Goal: Task Accomplishment & Management: Use online tool/utility

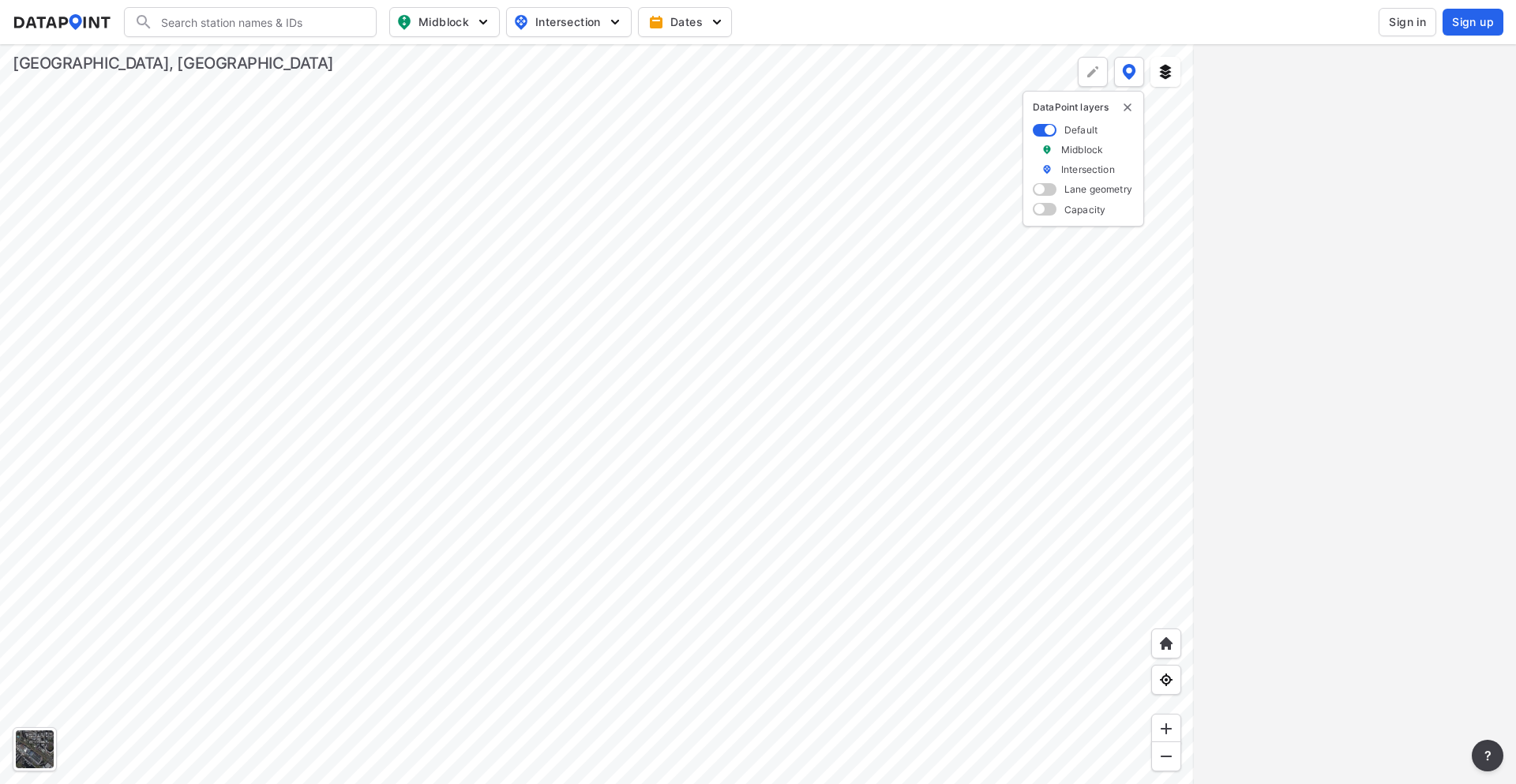
click at [901, 349] on div at bounding box center [597, 414] width 1194 height 739
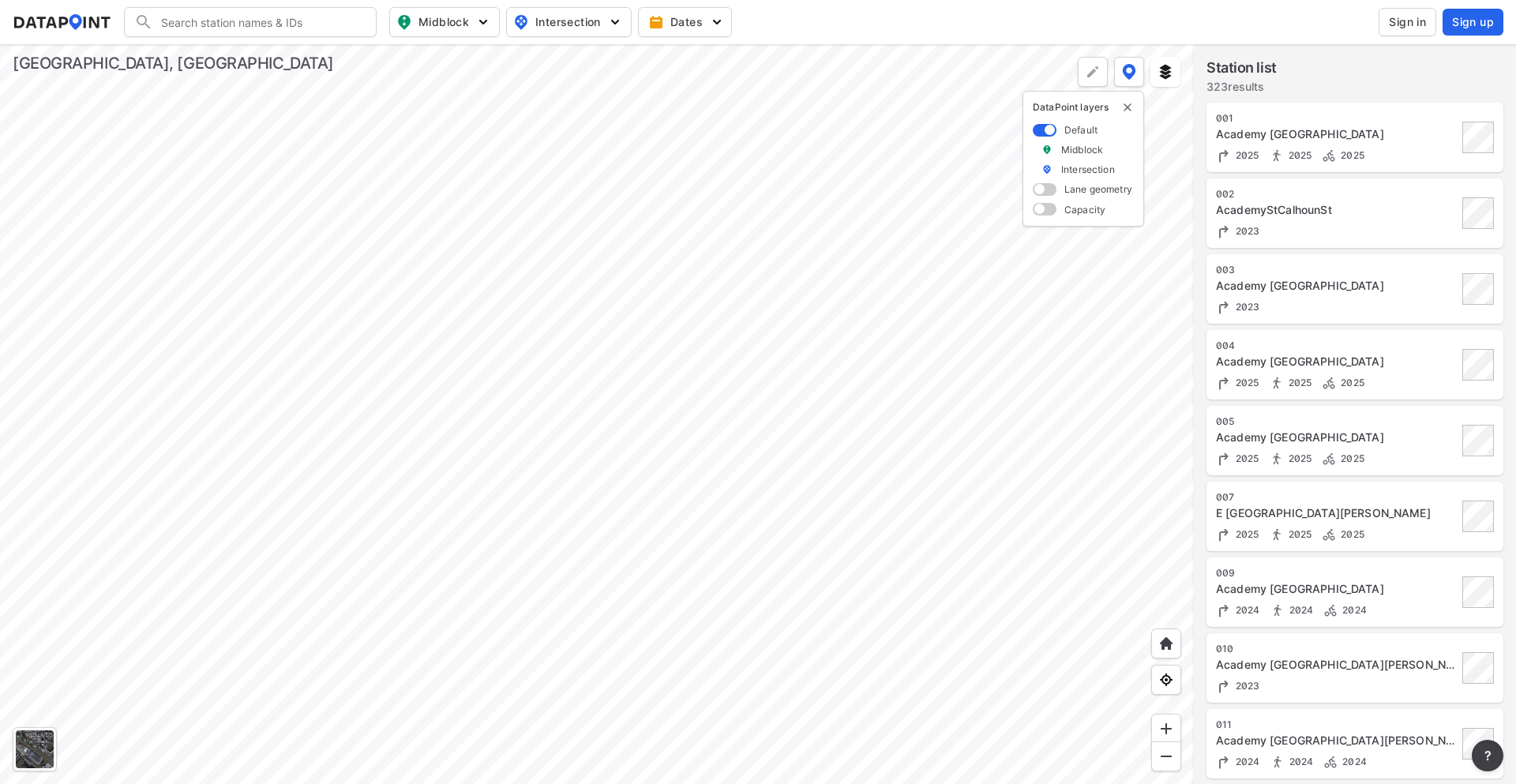
click at [847, 270] on div at bounding box center [597, 414] width 1194 height 739
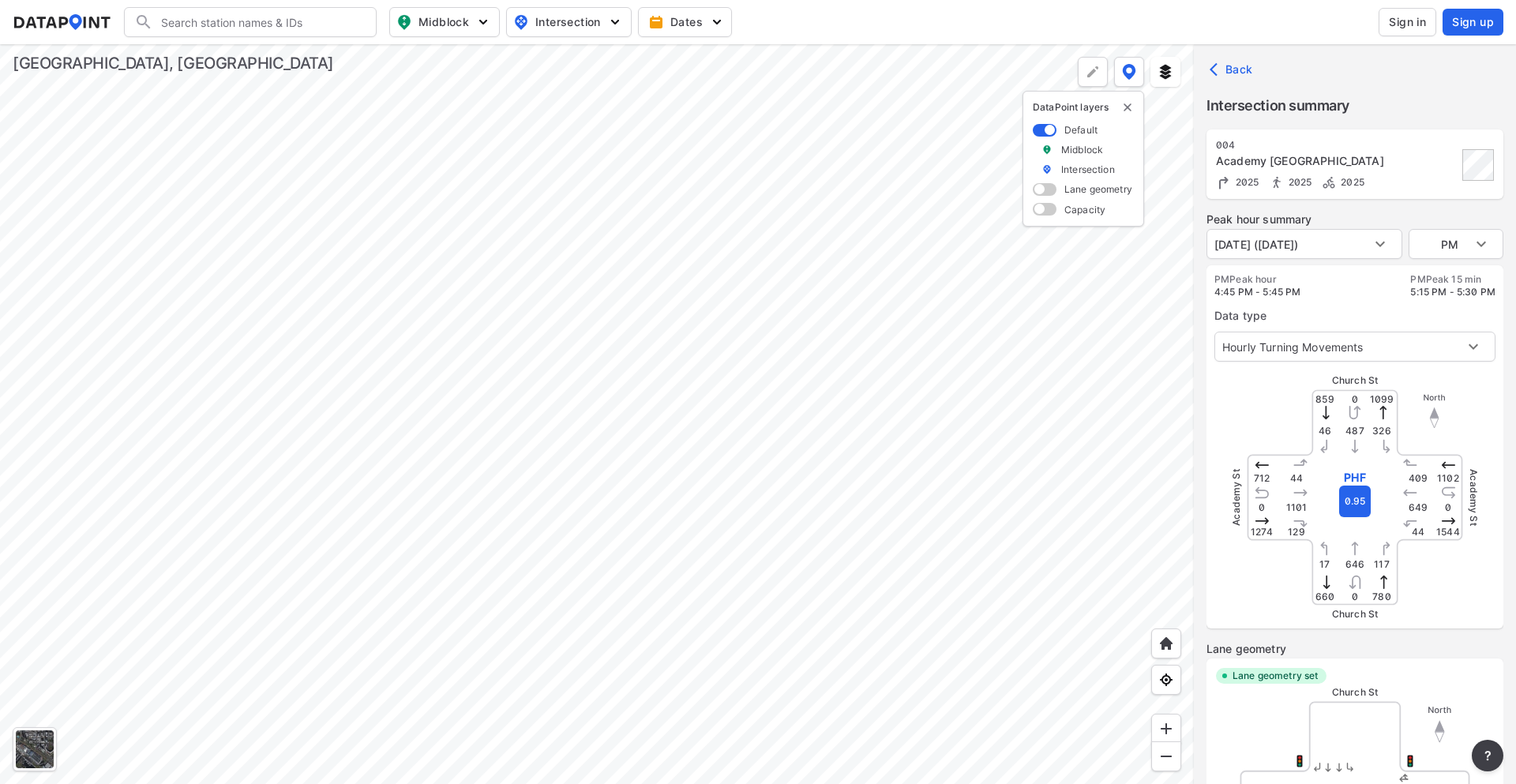
type input "5368"
click at [670, 292] on div at bounding box center [597, 414] width 1194 height 739
type input "5351"
click at [844, 306] on div at bounding box center [597, 414] width 1194 height 739
click at [706, 222] on div at bounding box center [597, 414] width 1194 height 739
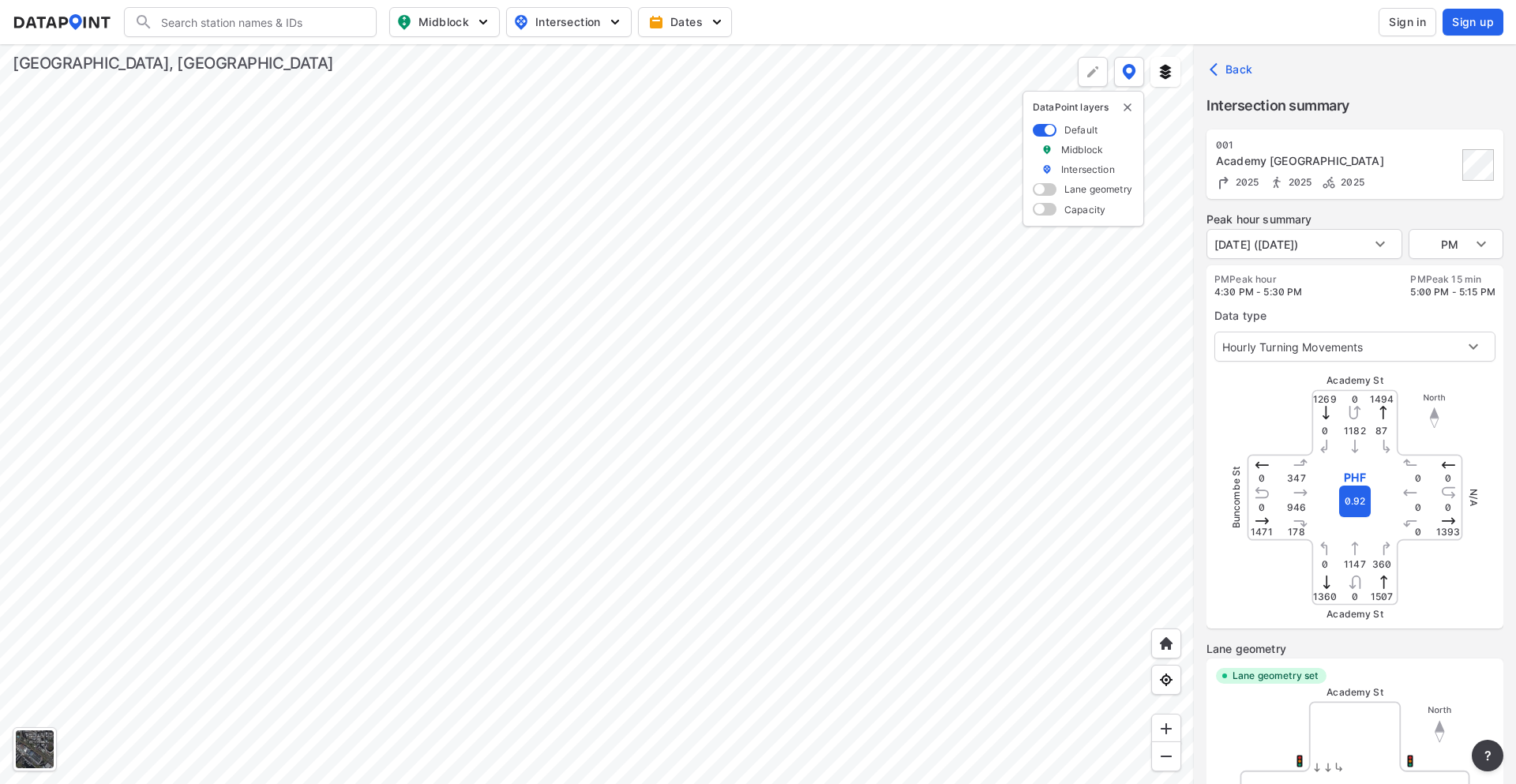
click at [597, 229] on div at bounding box center [597, 414] width 1194 height 739
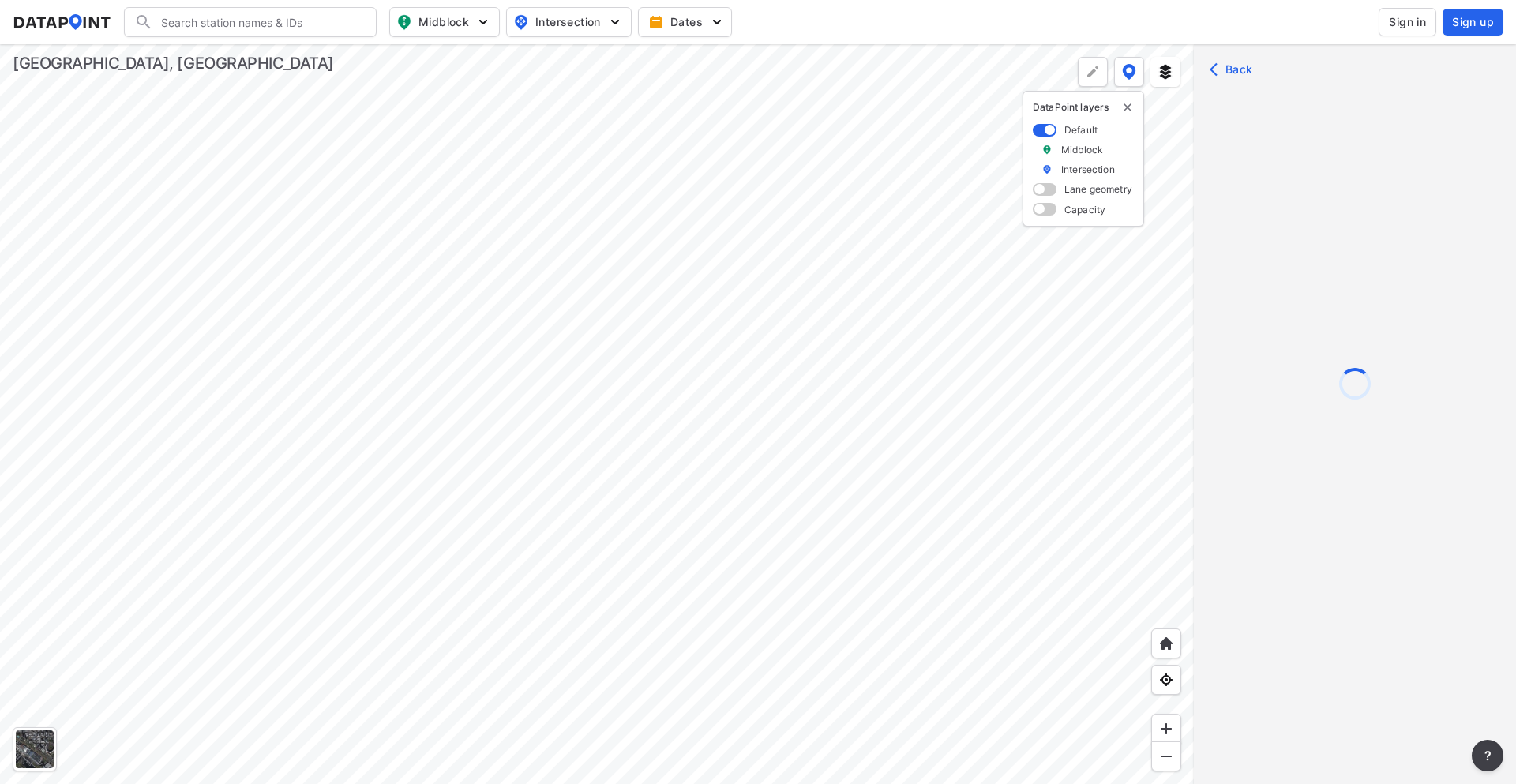
click at [593, 239] on div at bounding box center [597, 414] width 1194 height 739
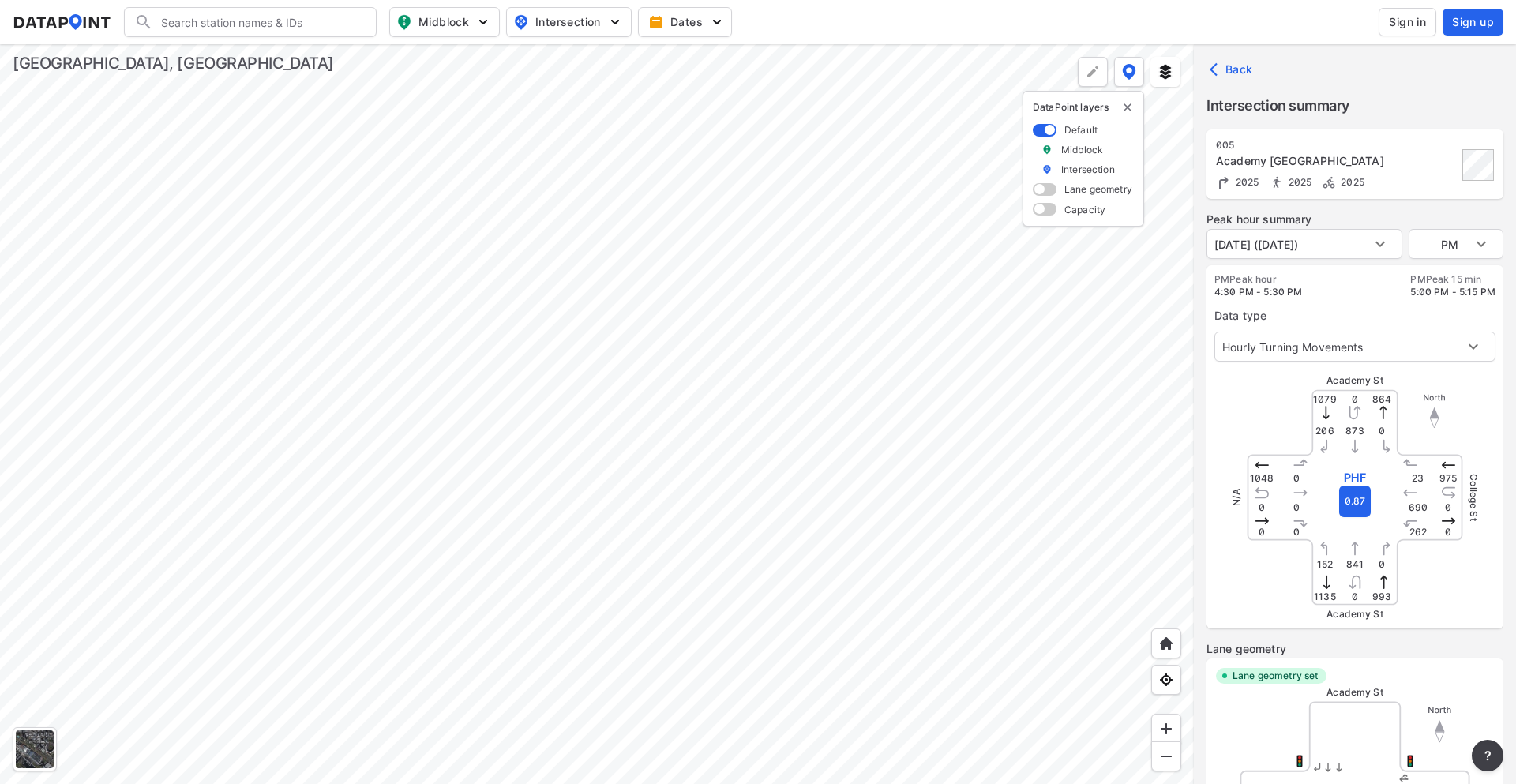
type input "5357"
click at [547, 346] on div at bounding box center [597, 414] width 1194 height 739
type input "5351"
click at [603, 231] on div at bounding box center [597, 414] width 1194 height 739
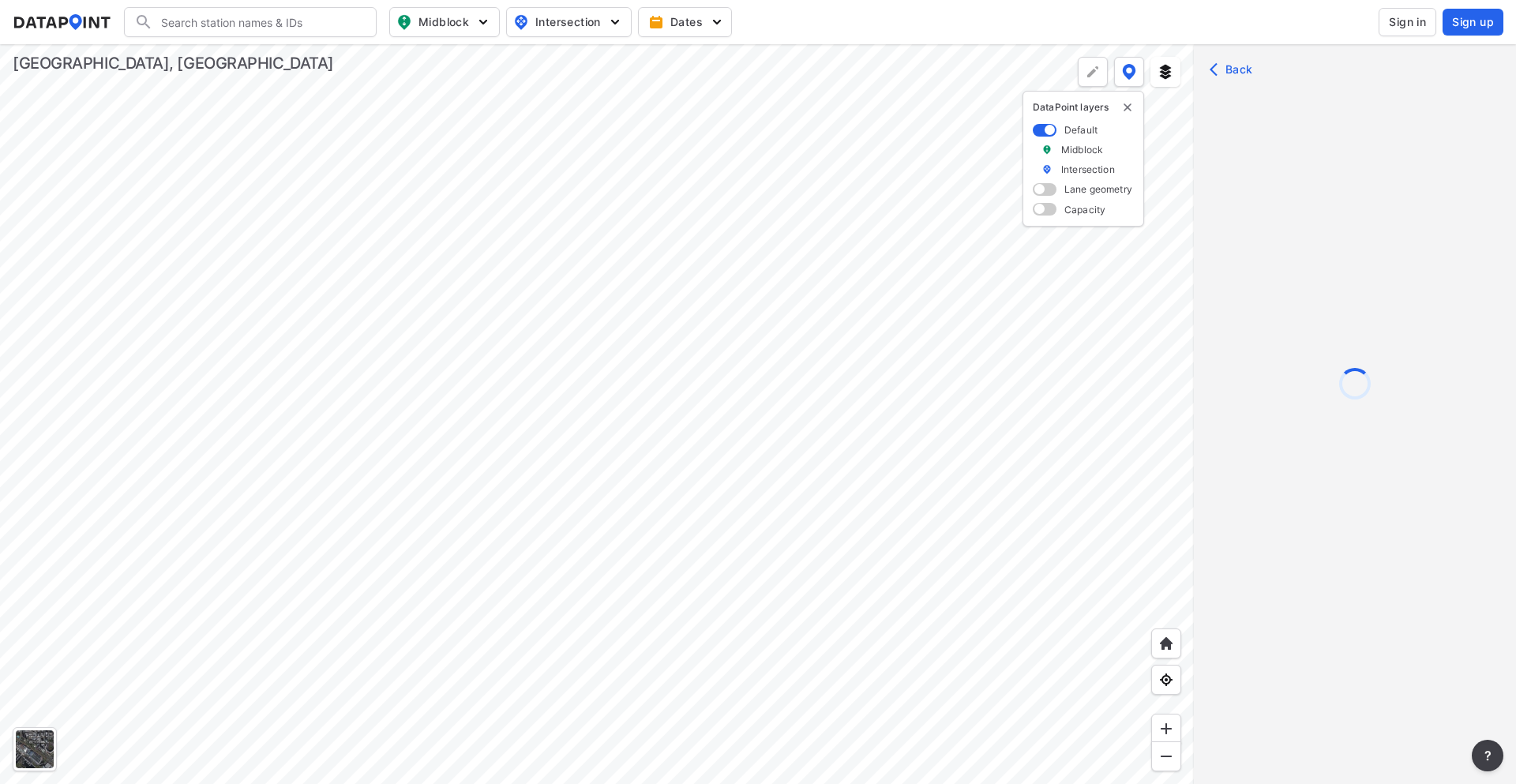
click at [597, 234] on div at bounding box center [597, 414] width 1194 height 739
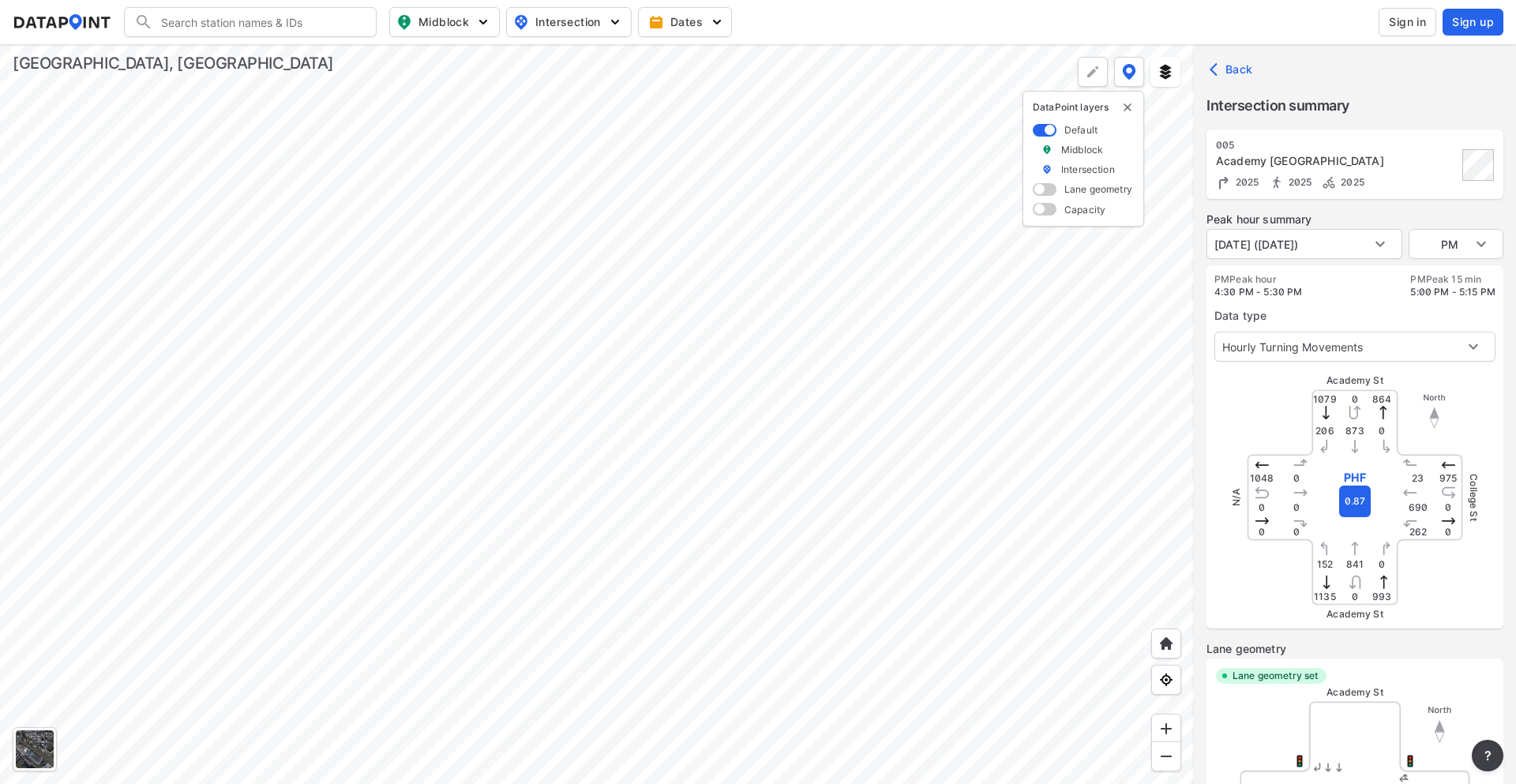
type input "5357"
click at [549, 328] on div at bounding box center [597, 414] width 1194 height 739
click at [547, 341] on div at bounding box center [597, 414] width 1194 height 739
type input "5351"
click at [598, 228] on div at bounding box center [597, 414] width 1194 height 739
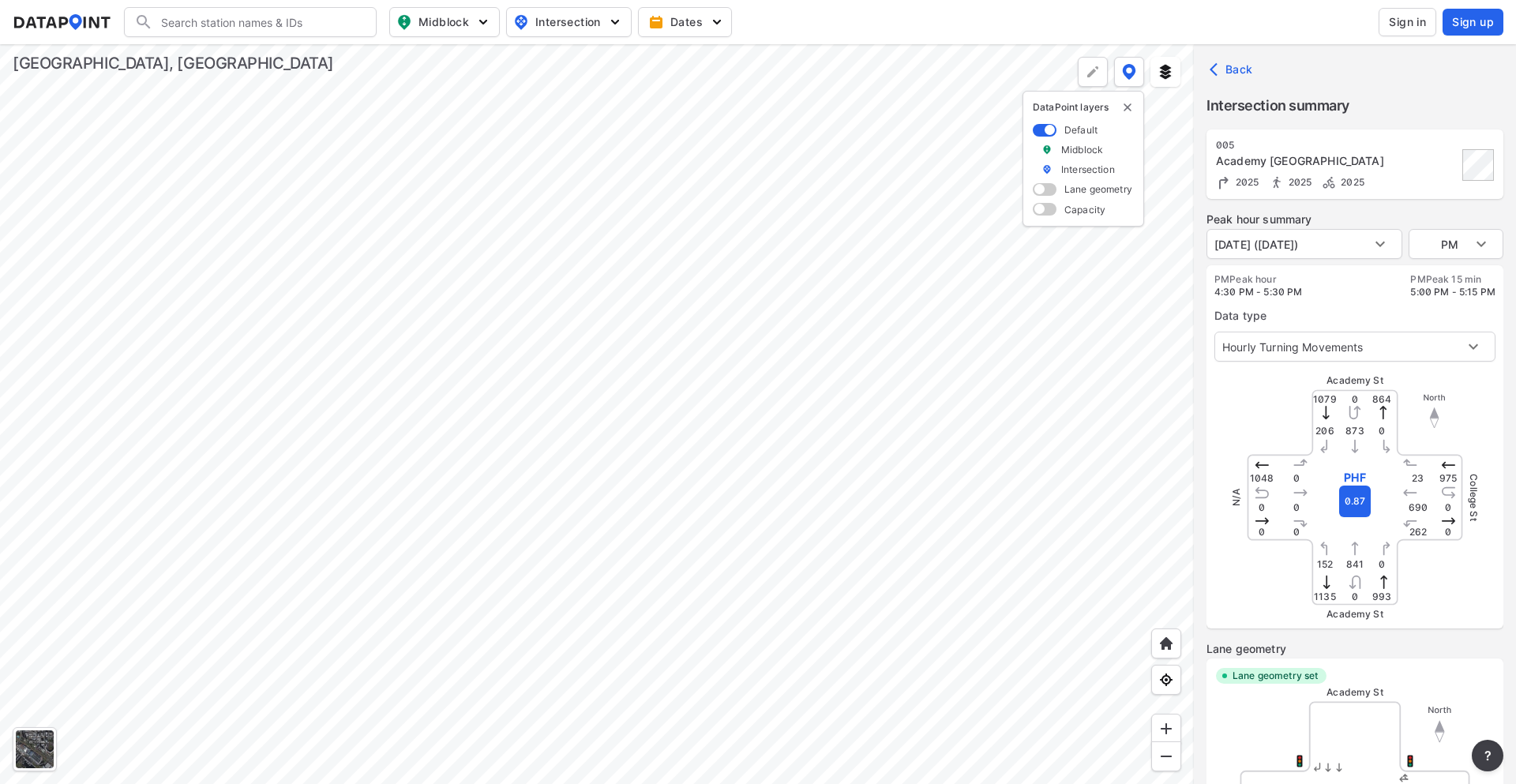
type input "5357"
click at [552, 343] on div at bounding box center [597, 414] width 1194 height 739
type input "5351"
click at [593, 226] on div at bounding box center [597, 414] width 1194 height 739
type input "5357"
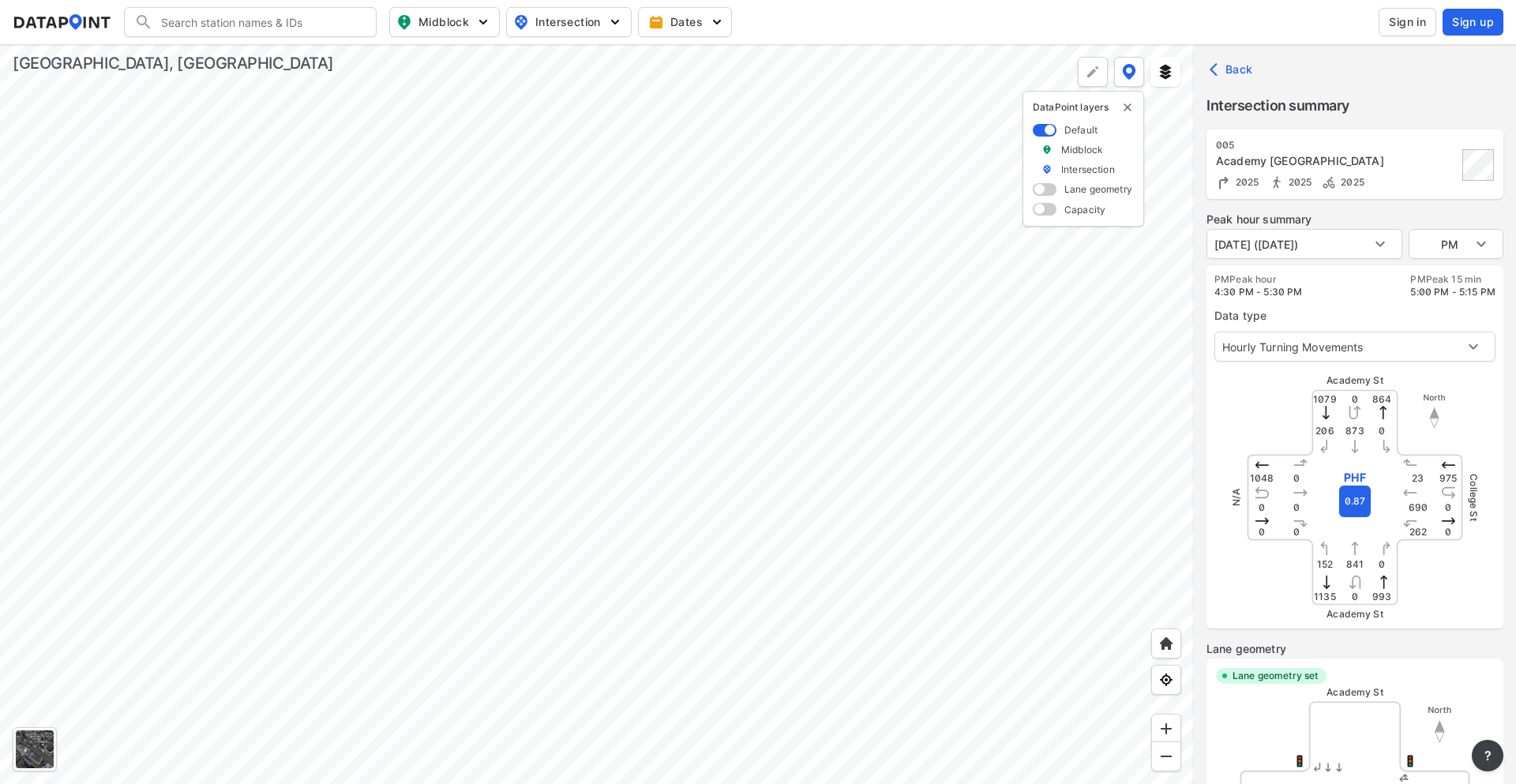
click at [551, 341] on div at bounding box center [597, 414] width 1194 height 739
type input "5351"
click at [597, 234] on div at bounding box center [597, 414] width 1194 height 739
type input "5357"
click at [550, 338] on div at bounding box center [597, 414] width 1194 height 739
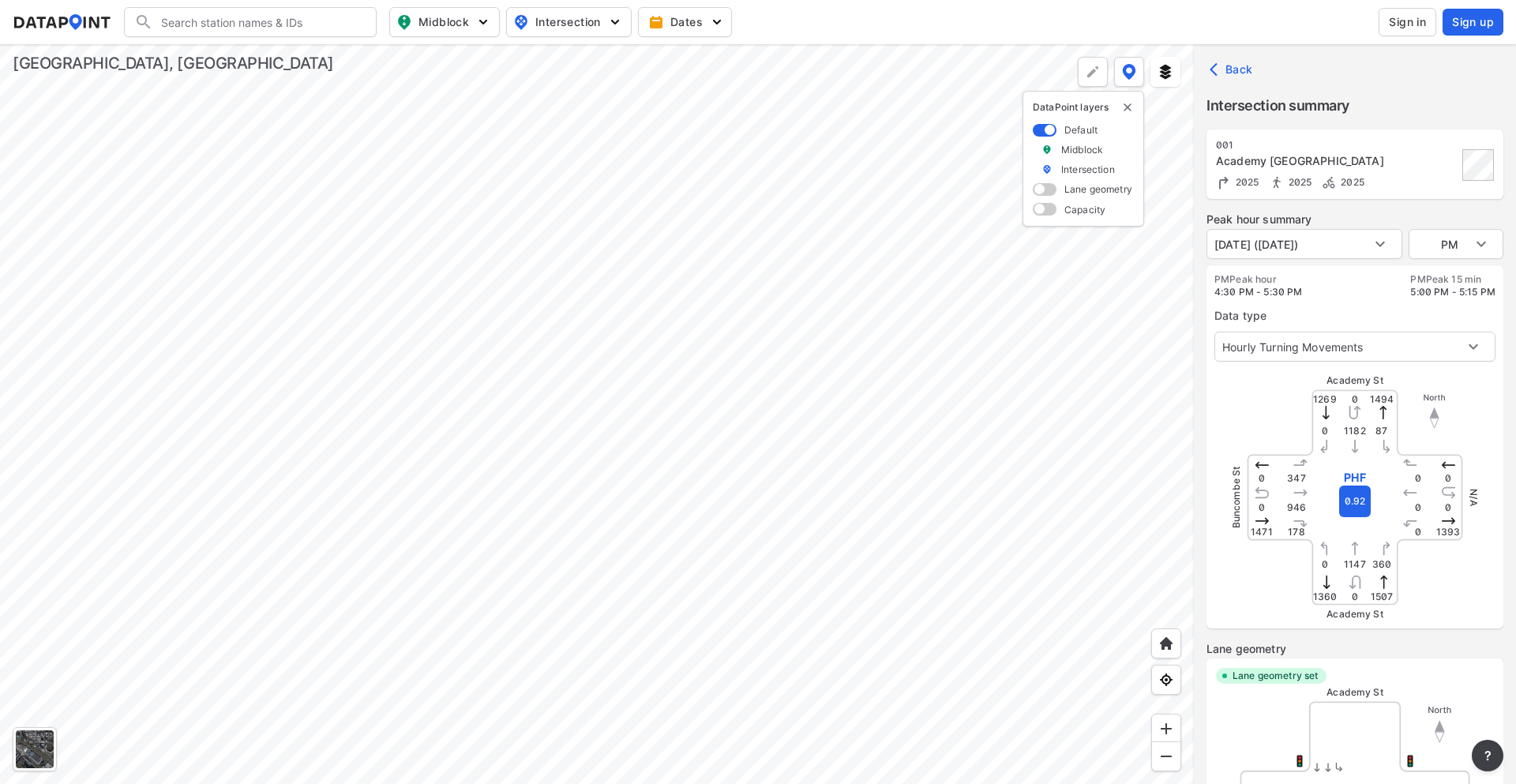
type input "5351"
click at [600, 229] on div at bounding box center [597, 414] width 1194 height 739
type input "5357"
